Goal: Information Seeking & Learning: Check status

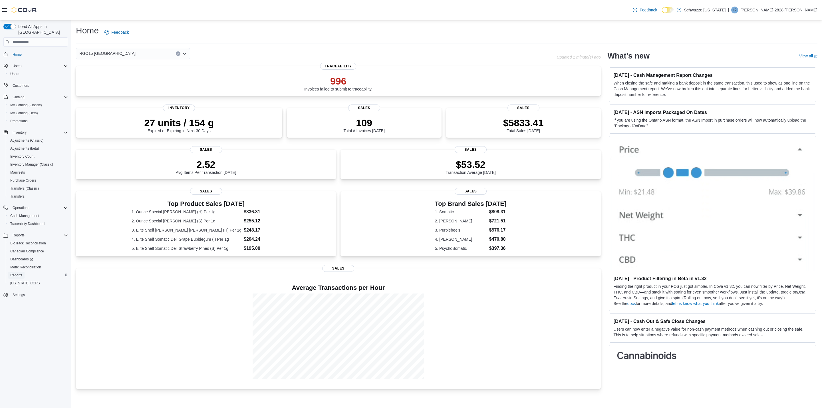
click at [13, 273] on span "Reports" at bounding box center [16, 275] width 12 height 5
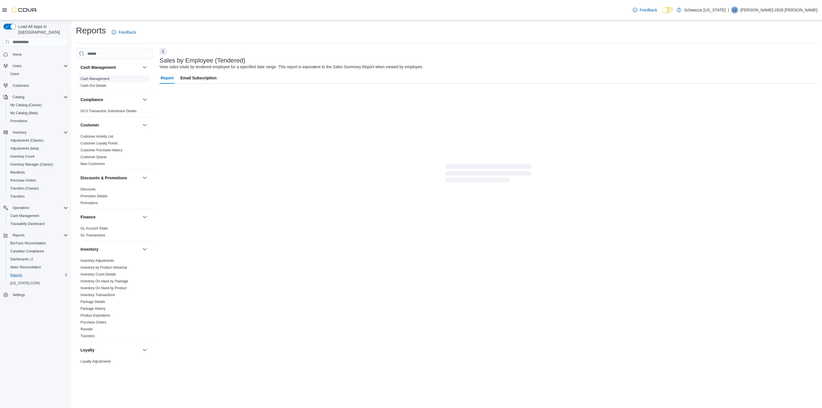
click at [98, 77] on link "Cash Management" at bounding box center [95, 79] width 29 height 4
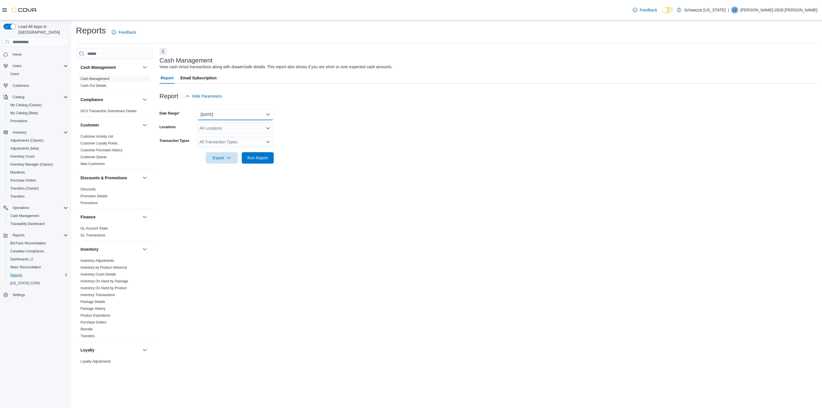
click at [239, 111] on button "[DATE]" at bounding box center [235, 114] width 77 height 11
click at [312, 115] on form "Date Range [DATE] Locations All Locations Transaction Types All Transaction Typ…" at bounding box center [489, 133] width 658 height 62
click at [244, 126] on div "All Locations" at bounding box center [235, 128] width 77 height 11
click at [236, 170] on span "RGO15 [GEOGRAPHIC_DATA]" at bounding box center [240, 172] width 56 height 6
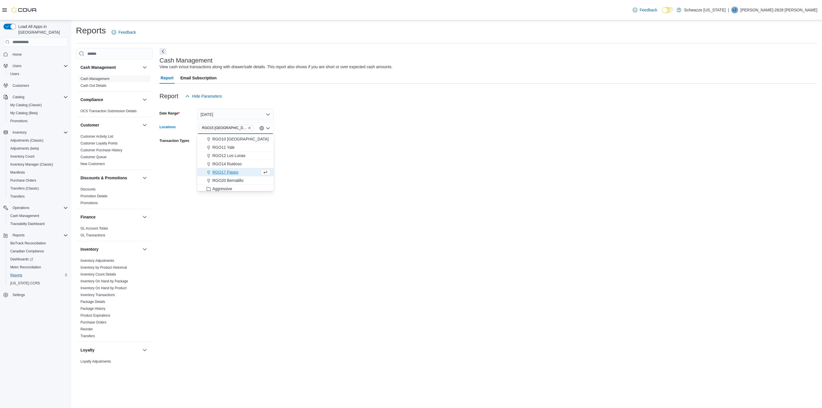
click at [286, 161] on form "Date Range [DATE] Locations RGO15 [GEOGRAPHIC_DATA] Combo box. Selected. RGO15 …" at bounding box center [489, 133] width 658 height 62
click at [239, 140] on div "All Transaction Types" at bounding box center [235, 141] width 77 height 11
click at [218, 191] on span "Cash Skim" at bounding box center [236, 192] width 70 height 6
click at [342, 166] on div at bounding box center [489, 167] width 658 height 7
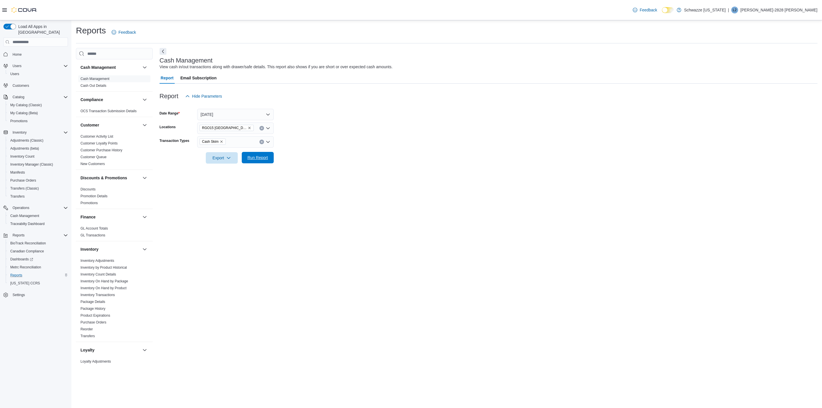
click at [271, 160] on button "Run Report" at bounding box center [258, 157] width 32 height 11
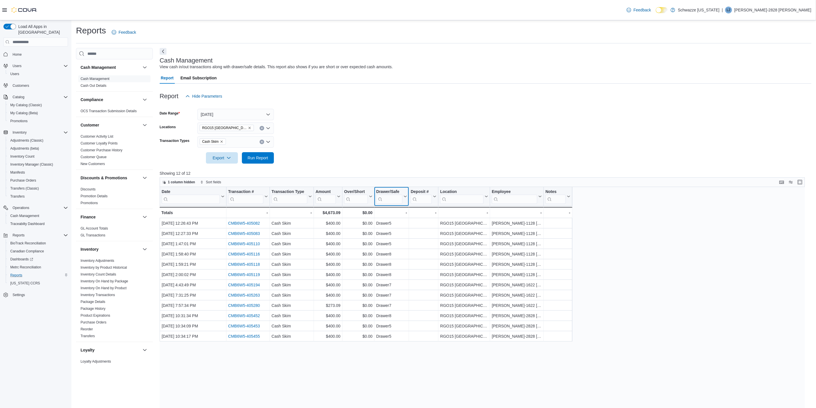
click at [390, 198] on input "search" at bounding box center [389, 199] width 26 height 9
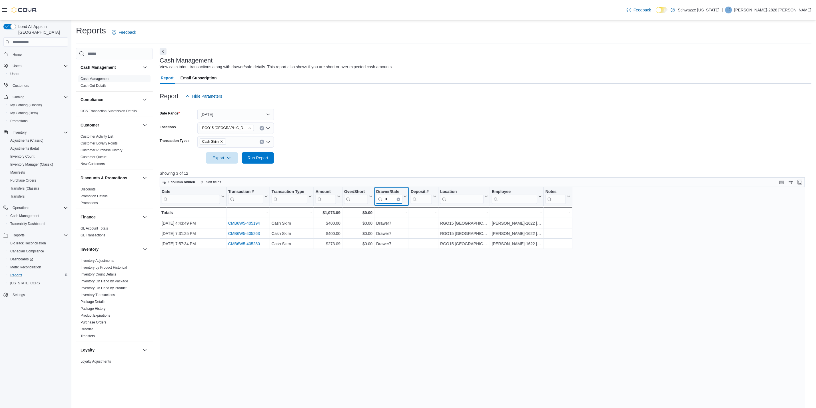
type input "*"
click at [412, 172] on p "Showing 3 of 12" at bounding box center [486, 173] width 652 height 6
